Goal: Check status: Check status

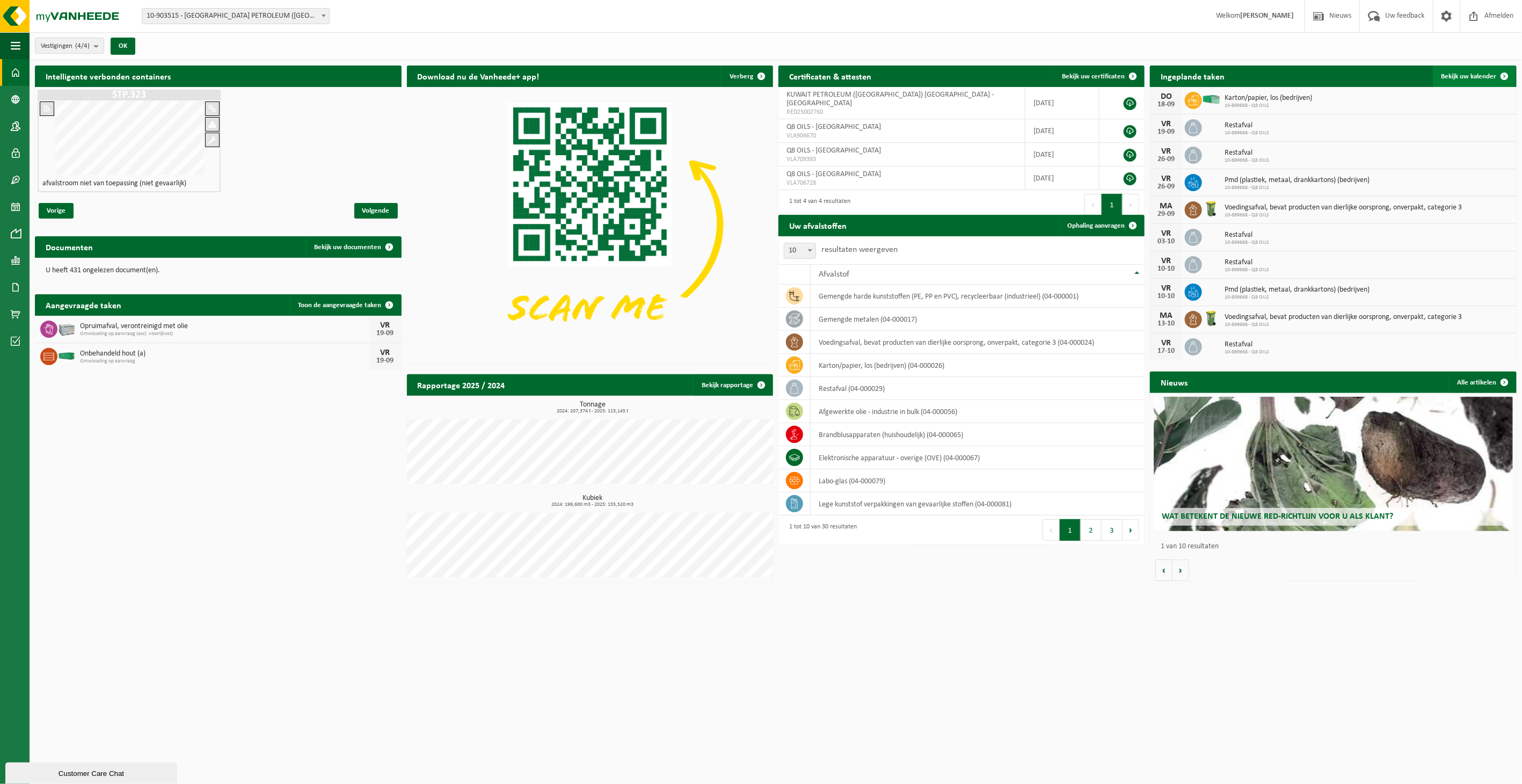
click at [1484, 79] on span "Bekijk uw kalender" at bounding box center [1469, 77] width 56 height 7
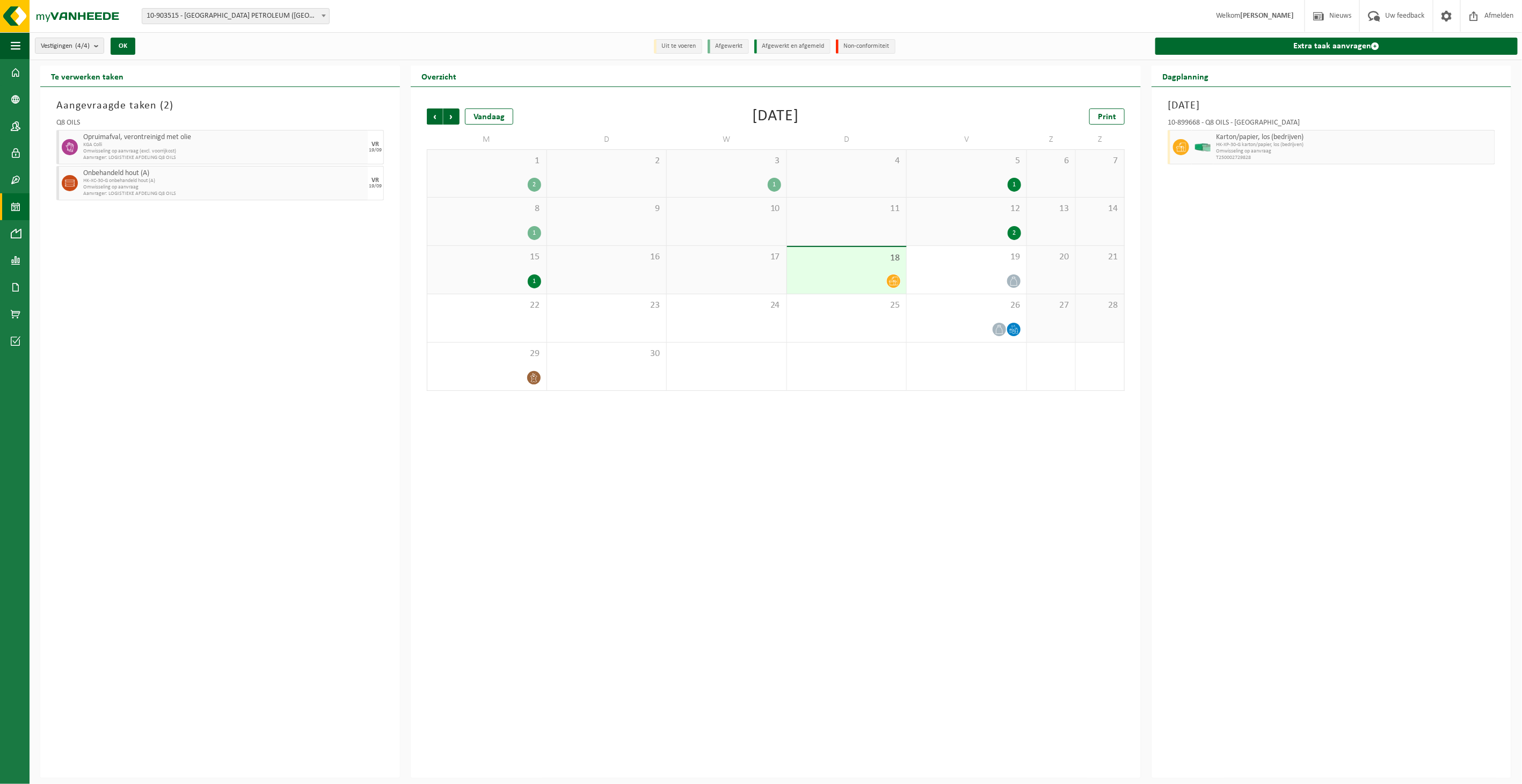
drag, startPoint x: 535, startPoint y: 129, endPoint x: 535, endPoint y: 121, distance: 8.0
click at [535, 129] on div "Vorige Volgende Vandaag September 2025 Print M D W D V Z Z 1 2 2 3 1 4 5 1 6 7 …" at bounding box center [775, 249] width 708 height 304
click at [535, 121] on div "Vorige Volgende Vandaag September 2025 Print" at bounding box center [775, 116] width 698 height 16
